Goal: Task Accomplishment & Management: Use online tool/utility

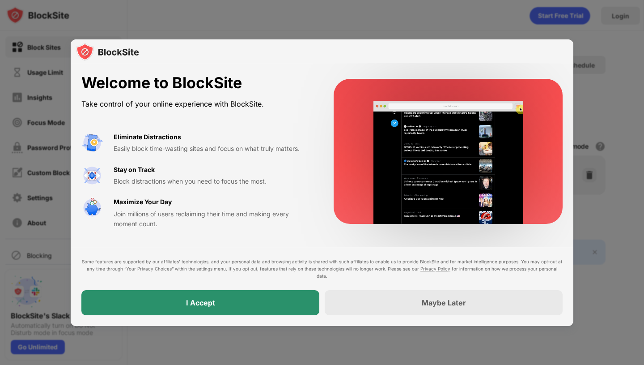
click at [272, 302] on div "I Accept" at bounding box center [200, 302] width 238 height 25
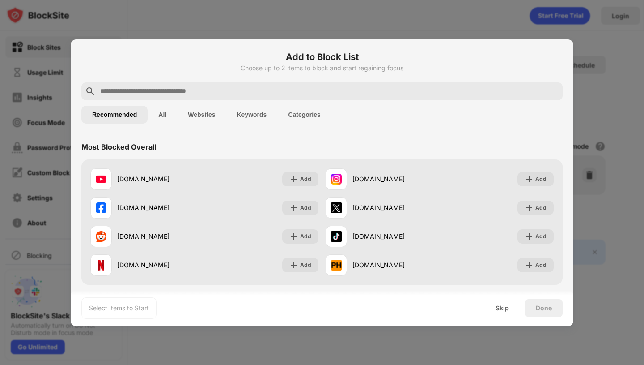
click at [536, 309] on div "Done" at bounding box center [544, 307] width 16 height 7
click at [508, 309] on div "Skip" at bounding box center [502, 307] width 13 height 7
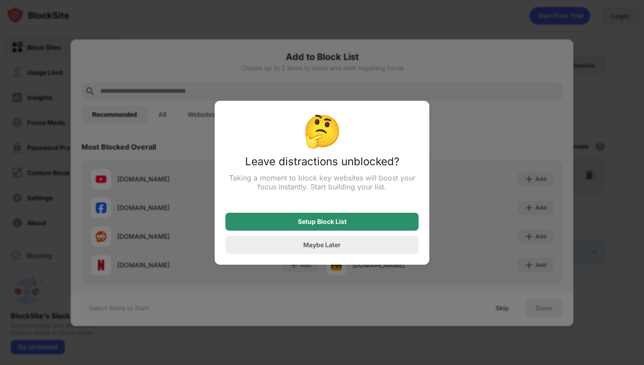
click at [376, 223] on div "Setup Block List" at bounding box center [321, 221] width 193 height 18
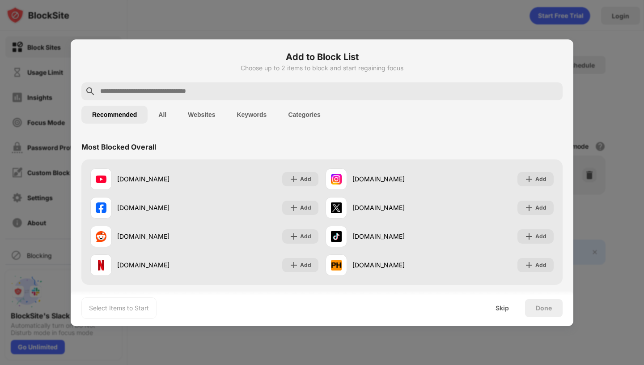
click at [311, 92] on input "text" at bounding box center [329, 91] width 460 height 11
paste input "**********"
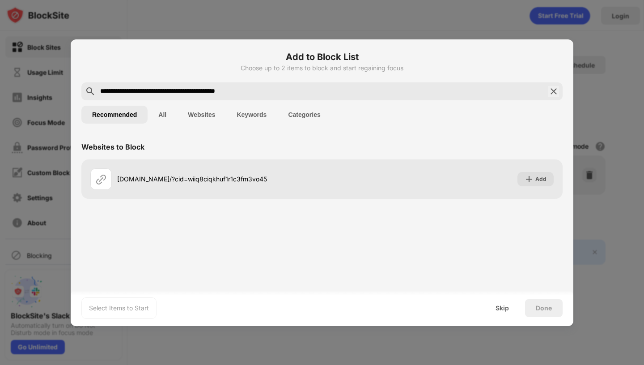
type input "**********"
click at [541, 310] on div "Done" at bounding box center [544, 307] width 16 height 7
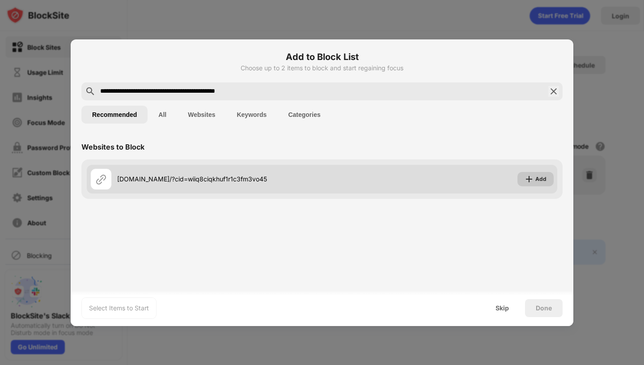
click at [543, 177] on div "Add" at bounding box center [540, 178] width 11 height 9
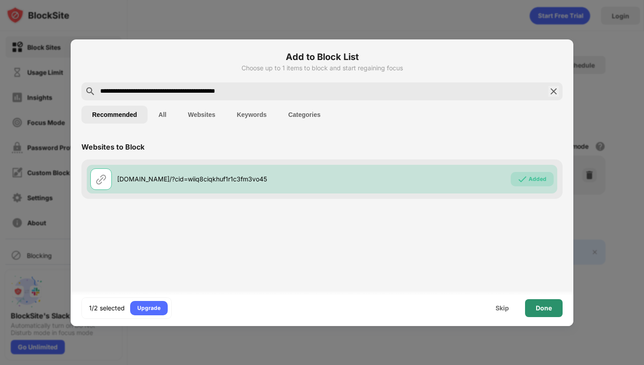
click at [542, 308] on div "Done" at bounding box center [544, 307] width 16 height 7
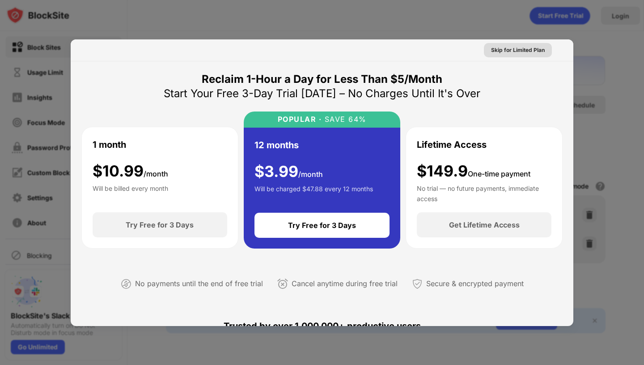
click at [504, 49] on div "Skip for Limited Plan" at bounding box center [518, 50] width 54 height 9
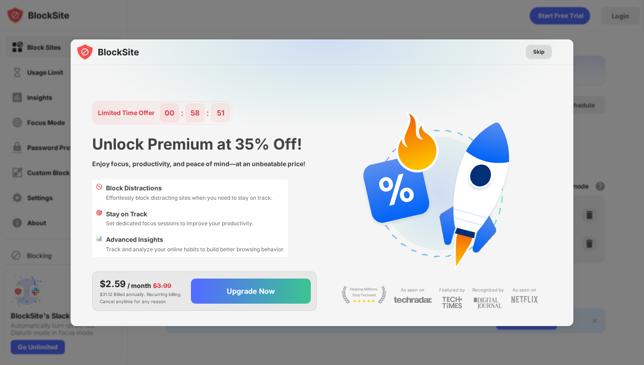
click at [537, 50] on div "Skip" at bounding box center [539, 51] width 12 height 9
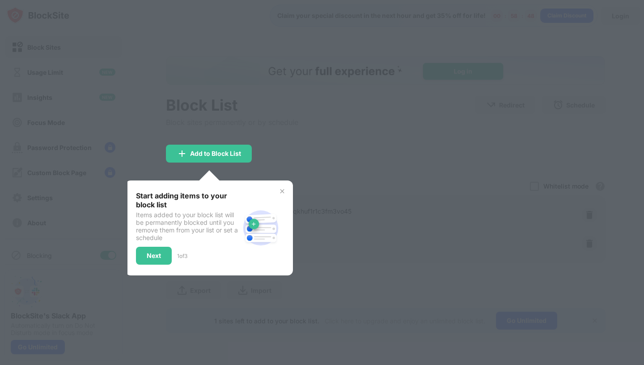
click at [283, 191] on img at bounding box center [282, 190] width 7 height 7
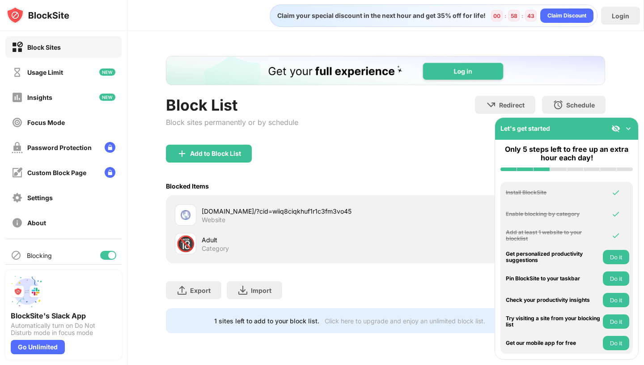
click at [217, 243] on div "Adult" at bounding box center [294, 239] width 184 height 9
click at [189, 245] on div "🔞" at bounding box center [185, 243] width 19 height 18
click at [198, 186] on div "Blocked Items" at bounding box center [187, 186] width 43 height 8
